Goal: Contribute content

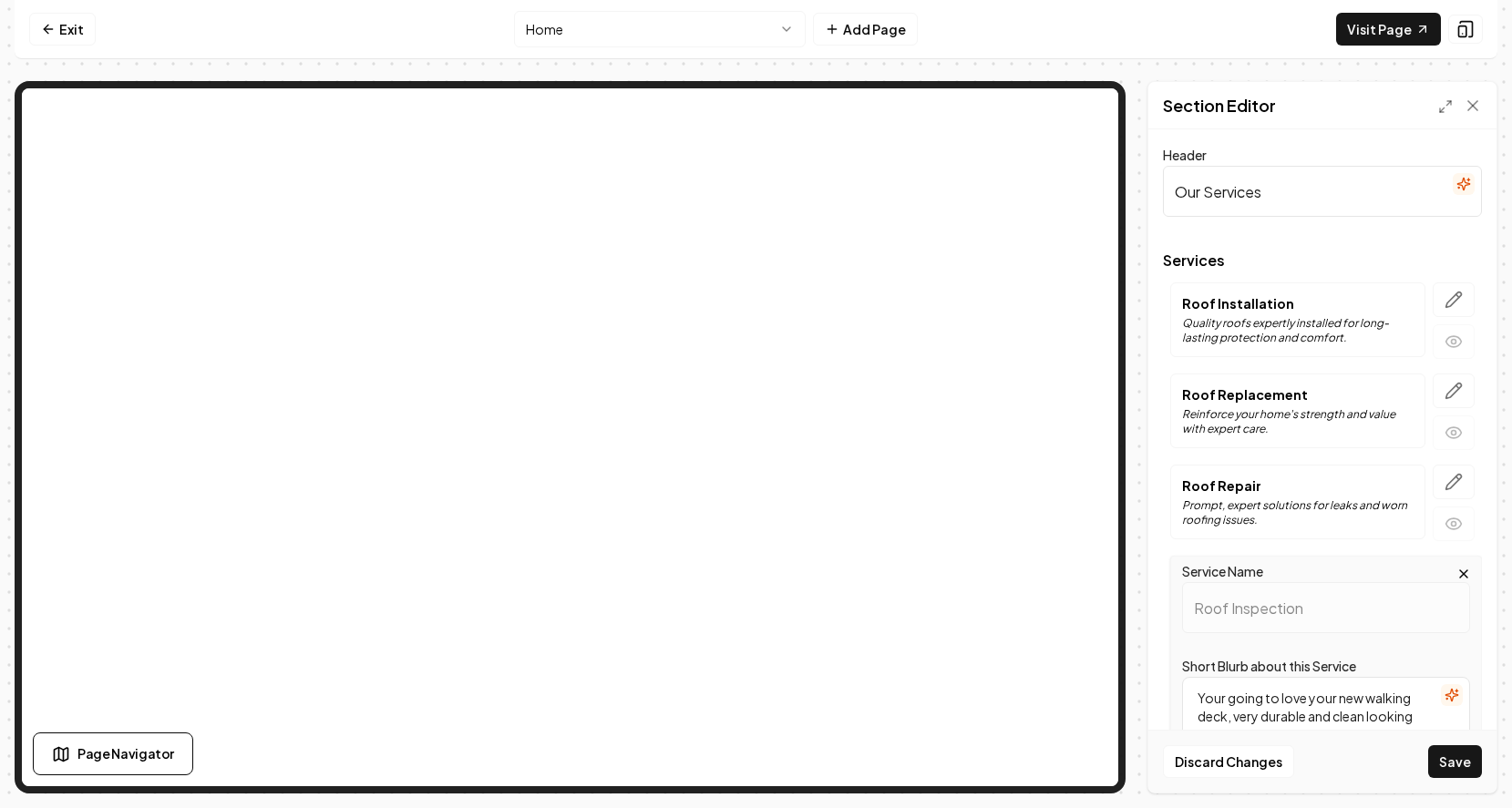
scroll to position [412, 0]
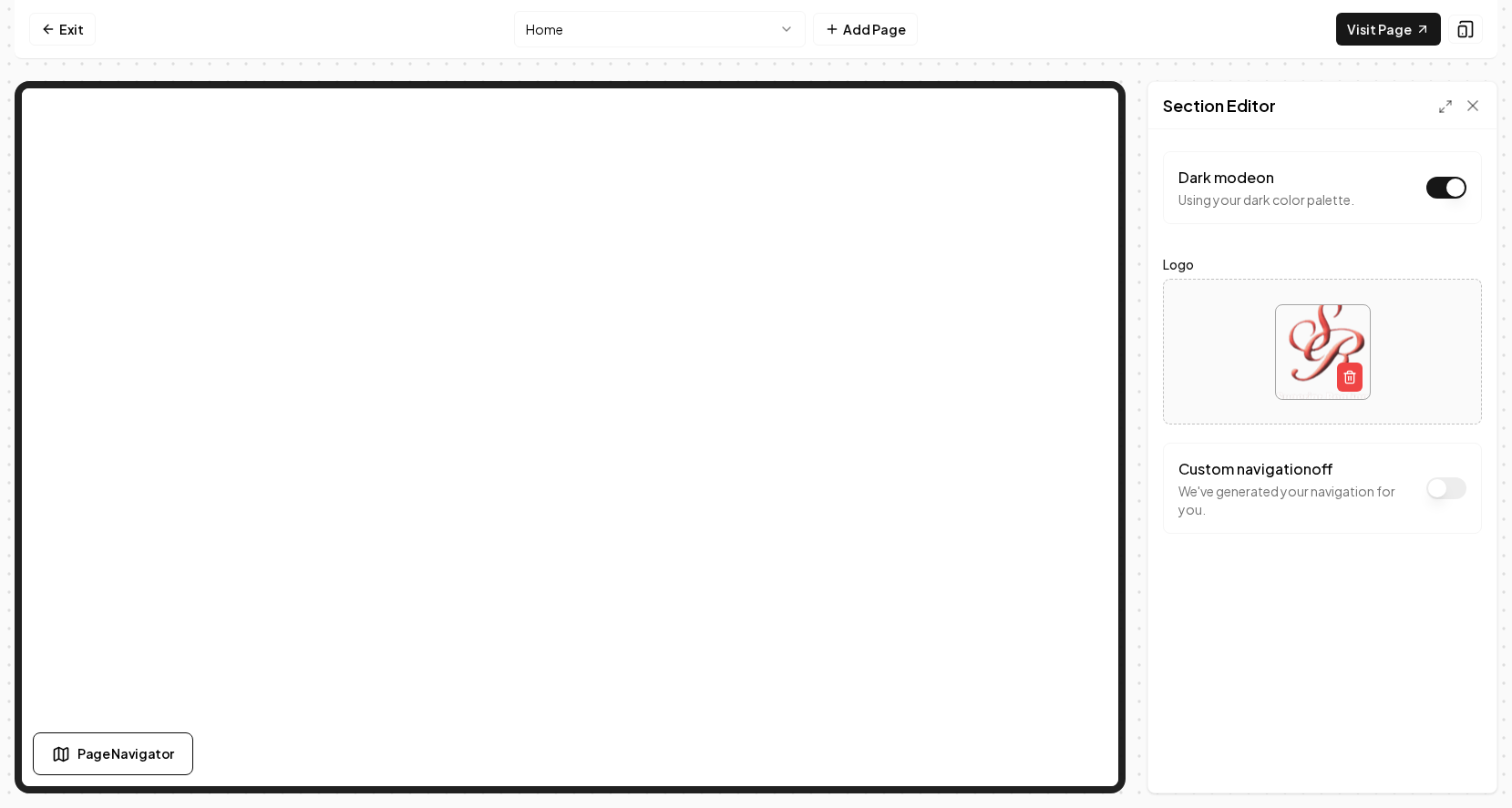
click at [1308, 328] on img at bounding box center [1322, 352] width 94 height 93
